Goal: Check status

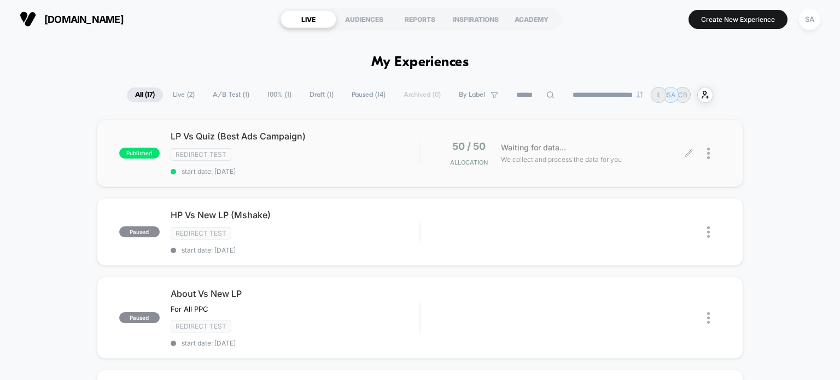
click at [542, 144] on span "Waiting for data..." at bounding box center [533, 148] width 65 height 12
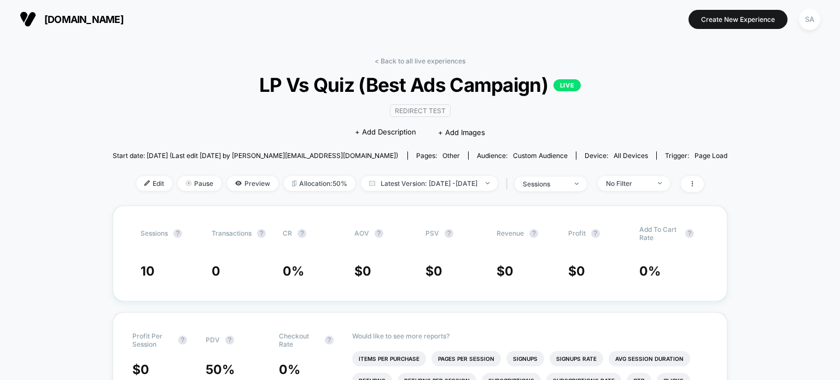
click at [31, 15] on img at bounding box center [28, 19] width 16 height 16
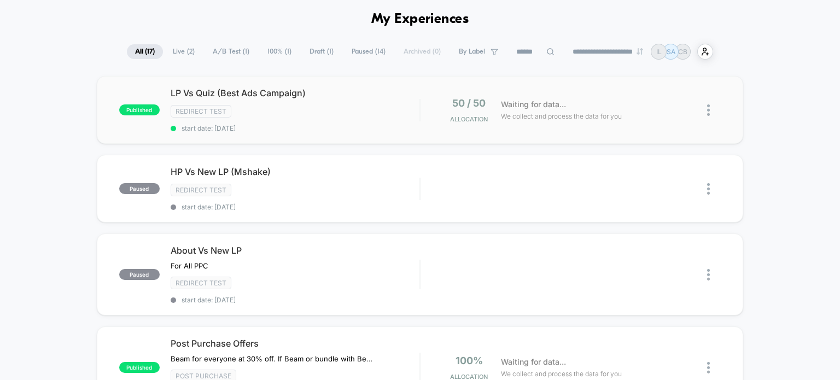
scroll to position [42, 0]
